Goal: Complete application form

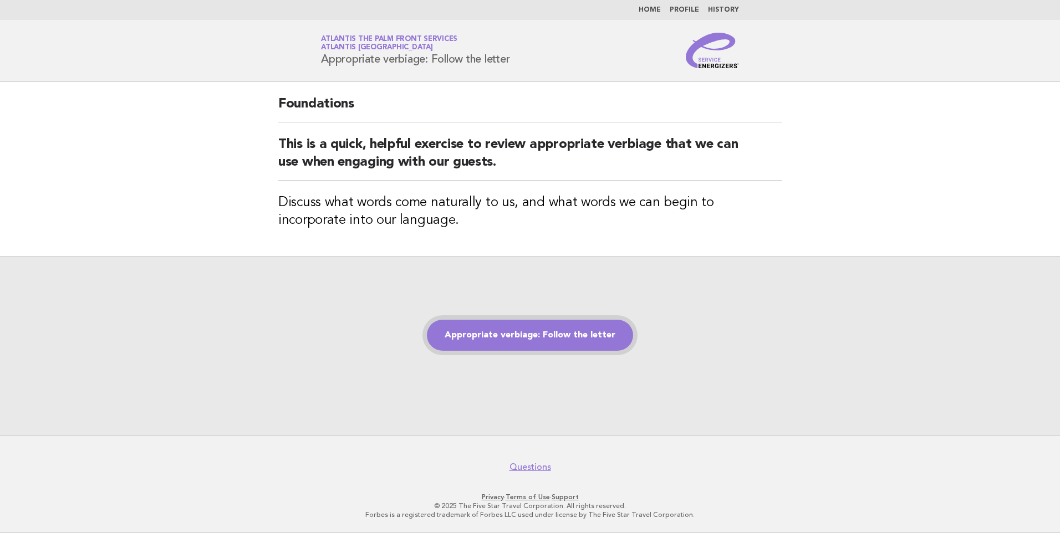
click at [507, 339] on link "Appropriate verbiage: Follow the letter" at bounding box center [530, 335] width 206 height 31
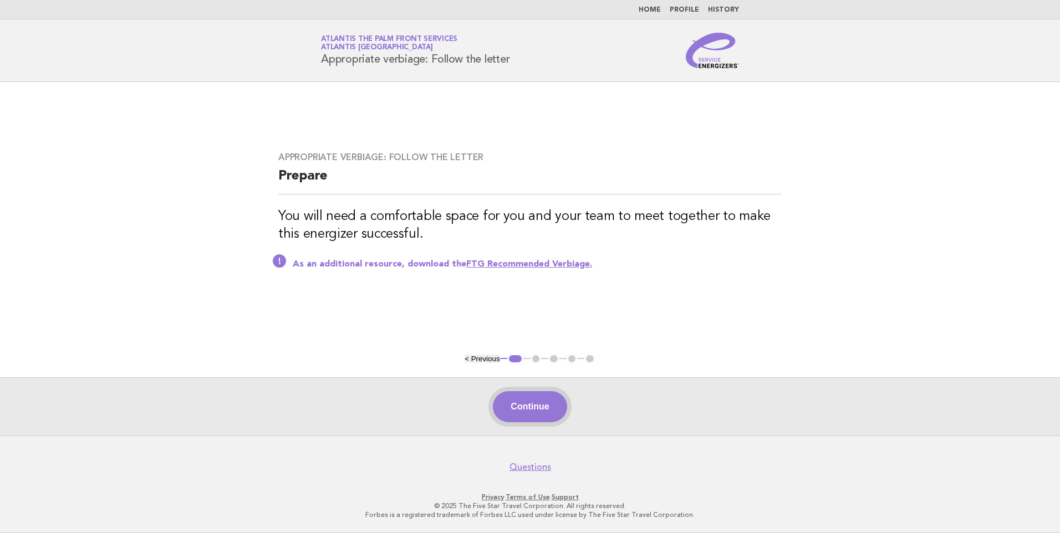
click at [519, 409] on button "Continue" at bounding box center [530, 406] width 74 height 31
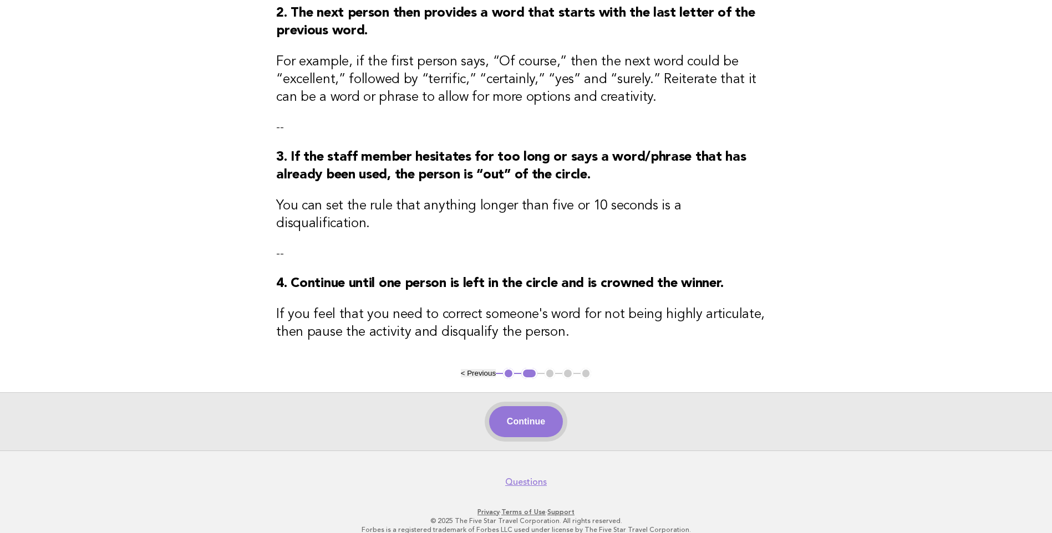
click at [518, 406] on button "Continue" at bounding box center [526, 421] width 74 height 31
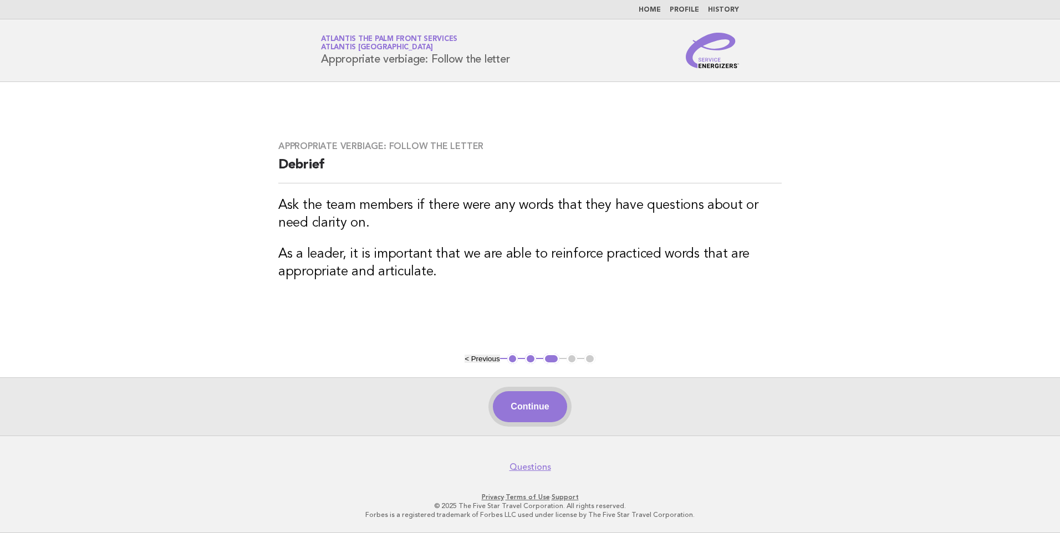
click at [524, 404] on button "Continue" at bounding box center [530, 406] width 74 height 31
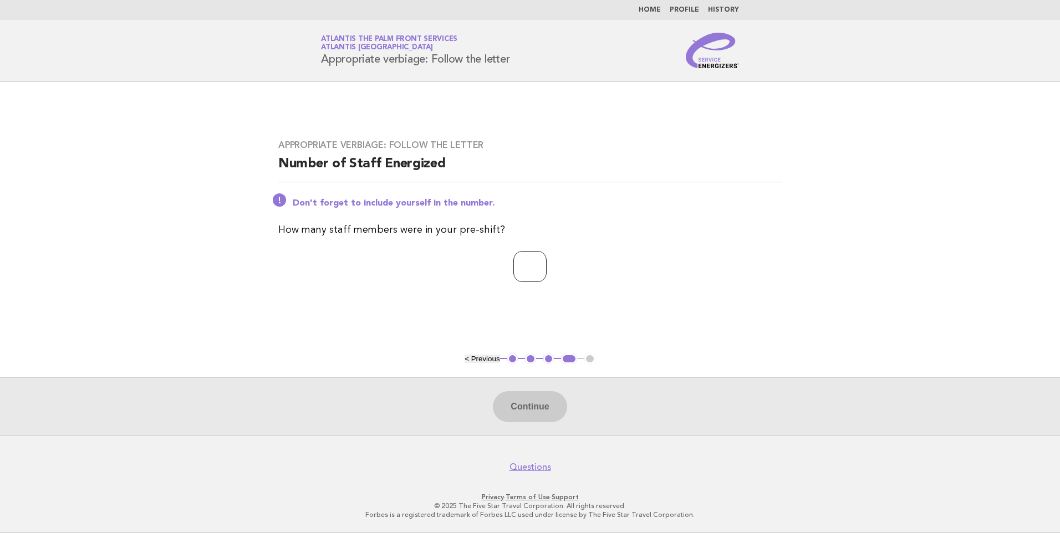
click at [518, 267] on input "number" at bounding box center [529, 266] width 33 height 31
type input "**"
click at [531, 410] on button "Continue" at bounding box center [530, 406] width 74 height 31
